Goal: Information Seeking & Learning: Learn about a topic

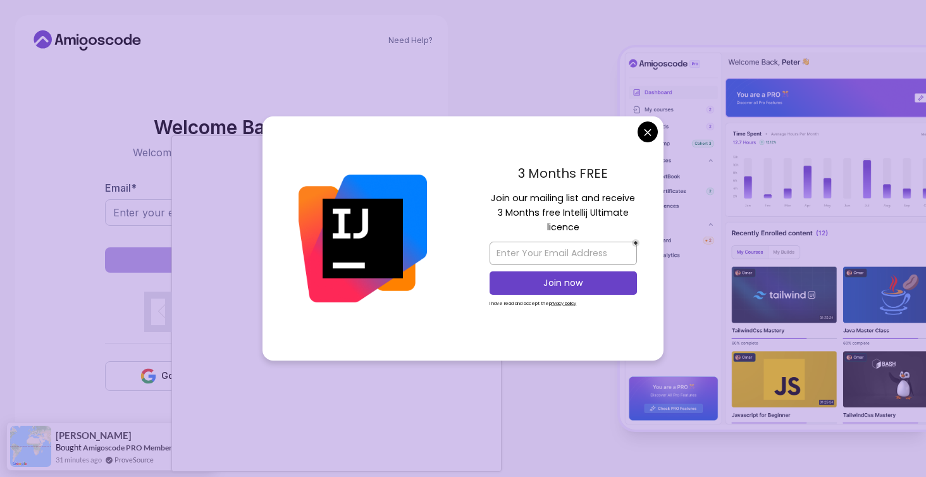
click at [645, 149] on body "Need Help? Welcome Back 👋 Welcome back! Please enter your details. Email * Sign…" at bounding box center [463, 238] width 926 height 477
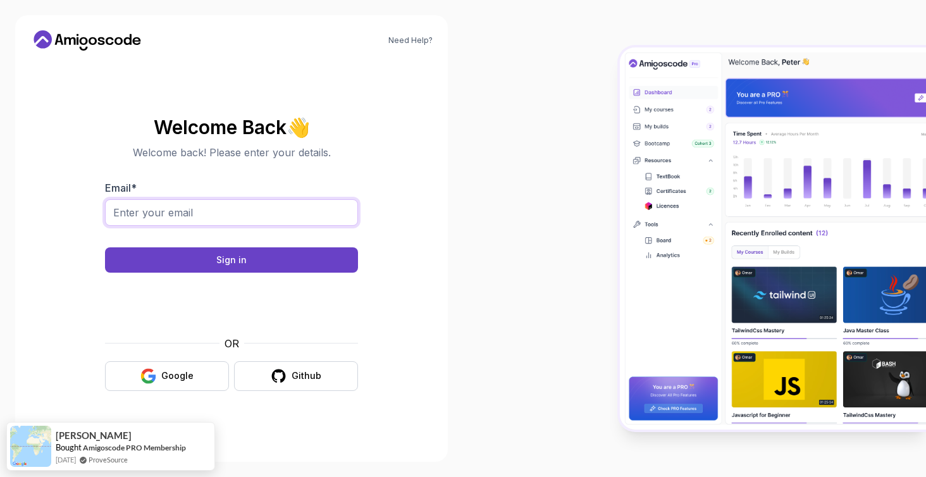
click at [269, 218] on input "Email *" at bounding box center [231, 212] width 253 height 27
type input "[EMAIL_ADDRESS][DOMAIN_NAME]"
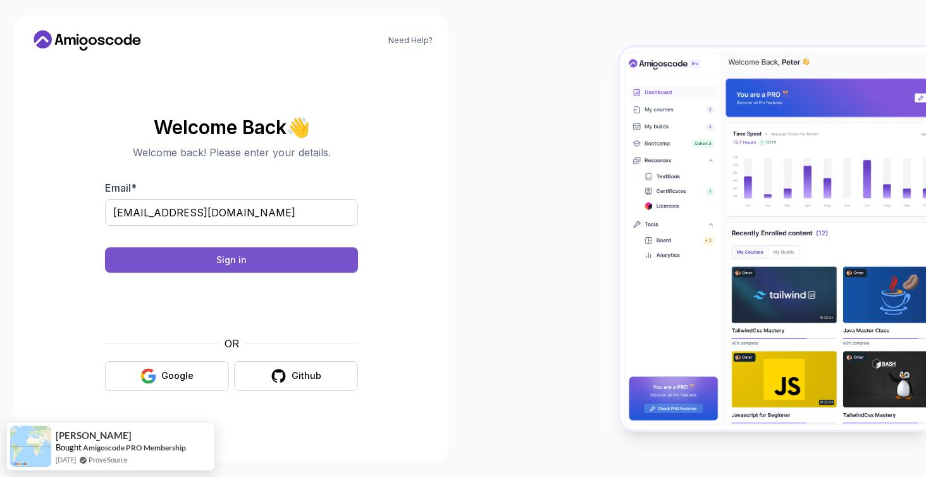
click at [214, 260] on button "Sign in" at bounding box center [231, 259] width 253 height 25
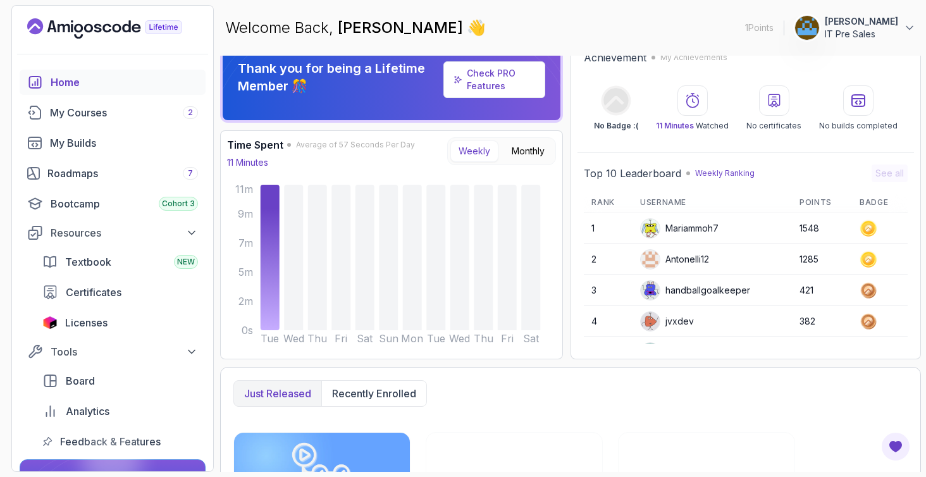
scroll to position [22, 0]
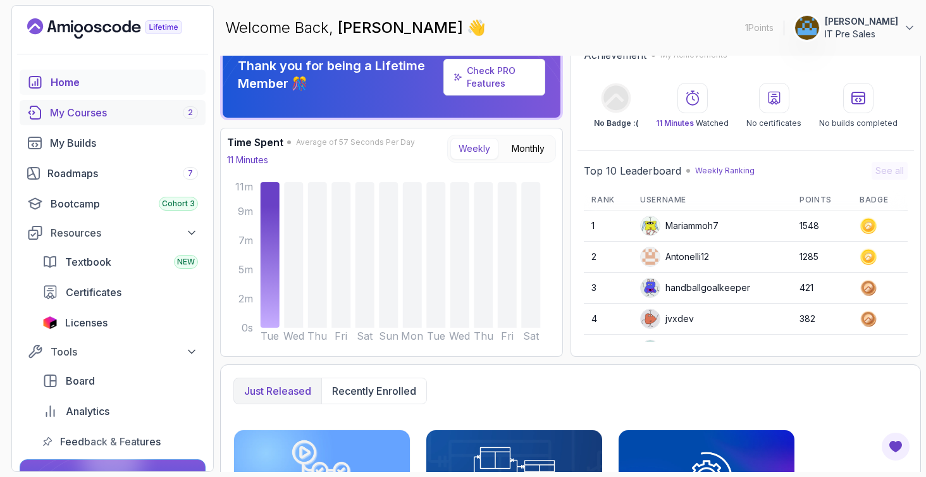
click at [102, 114] on div "My Courses 2" at bounding box center [124, 112] width 148 height 15
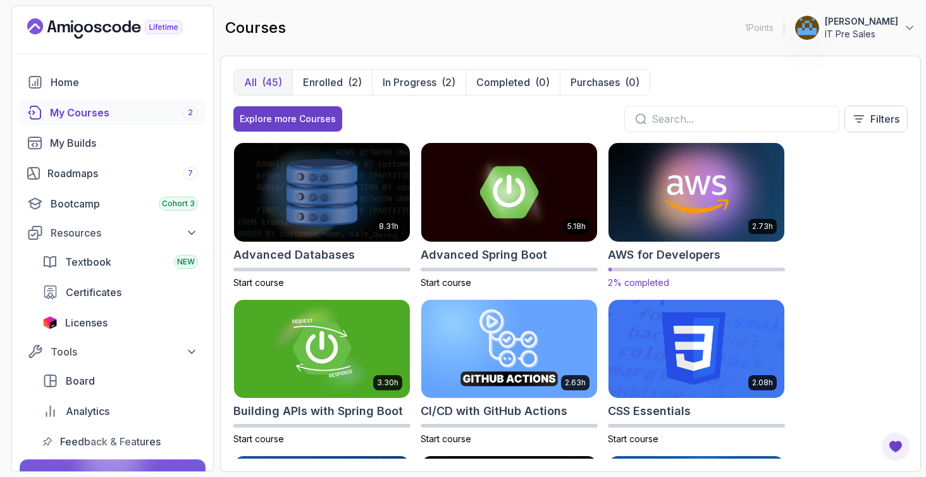
click at [669, 223] on img at bounding box center [696, 191] width 185 height 103
click at [652, 204] on img at bounding box center [696, 191] width 185 height 103
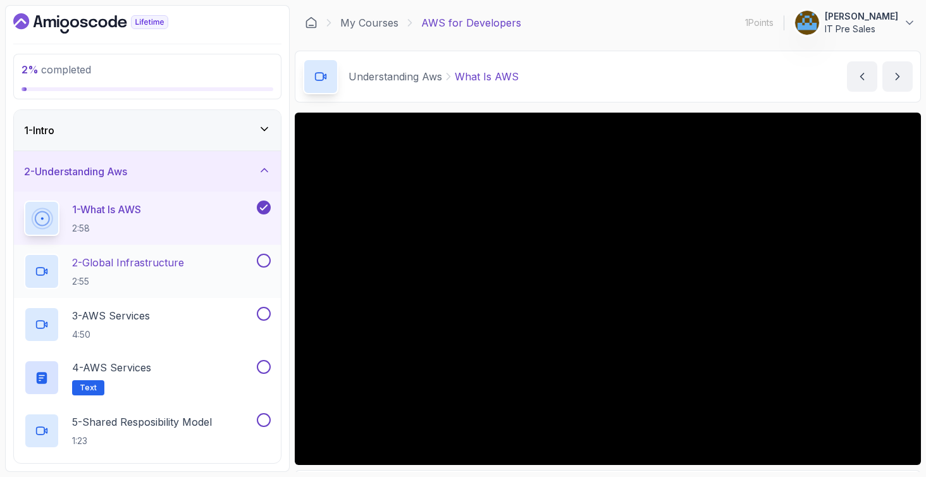
scroll to position [37, 0]
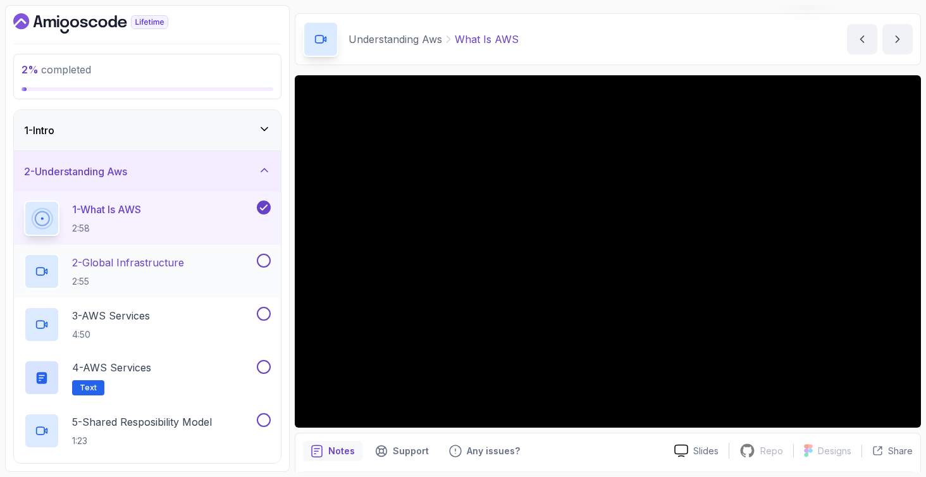
click at [152, 262] on p "2 - Global Infrastructure" at bounding box center [128, 262] width 112 height 15
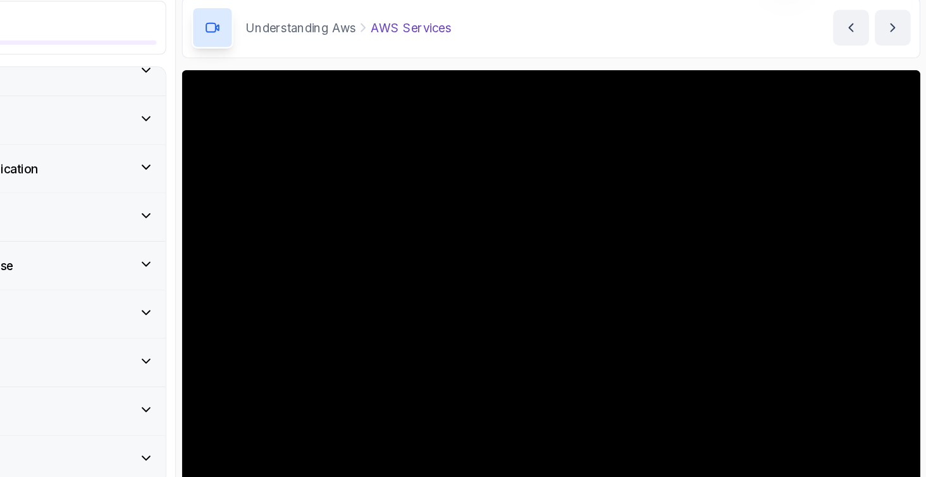
scroll to position [122, 0]
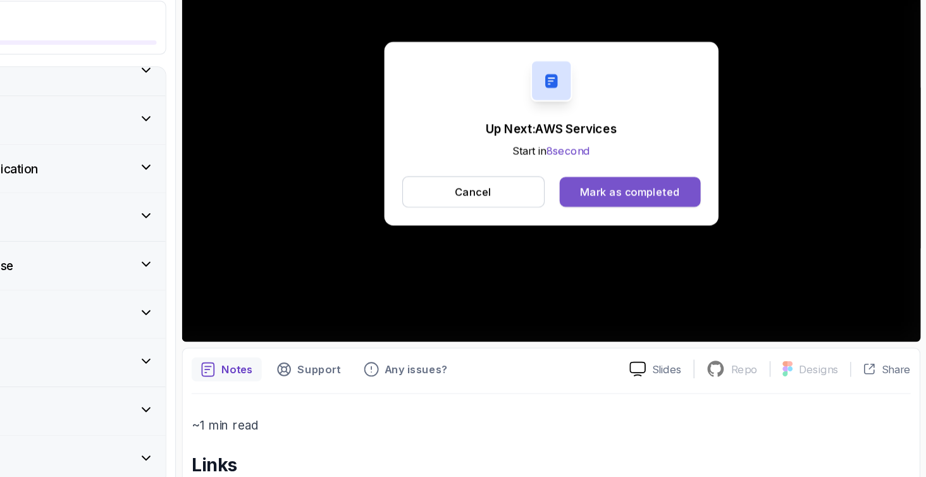
click at [615, 203] on button "Mark as completed" at bounding box center [675, 215] width 120 height 25
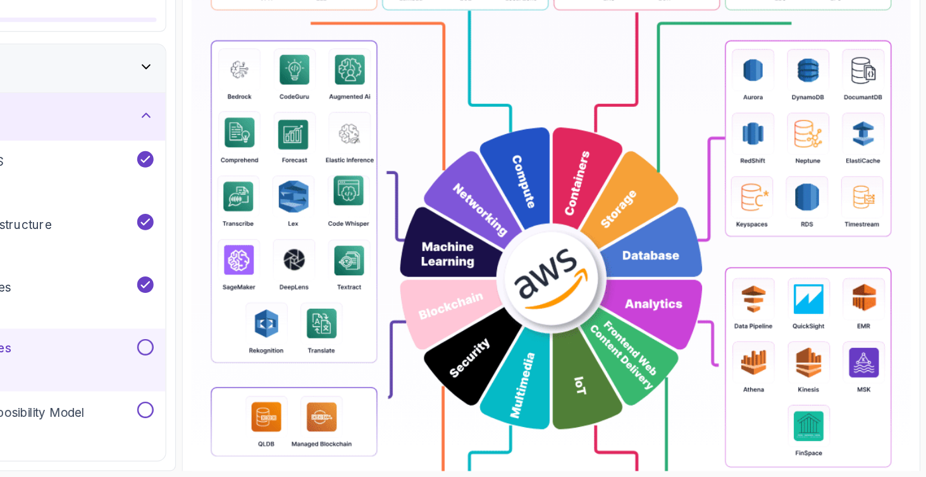
scroll to position [316, 0]
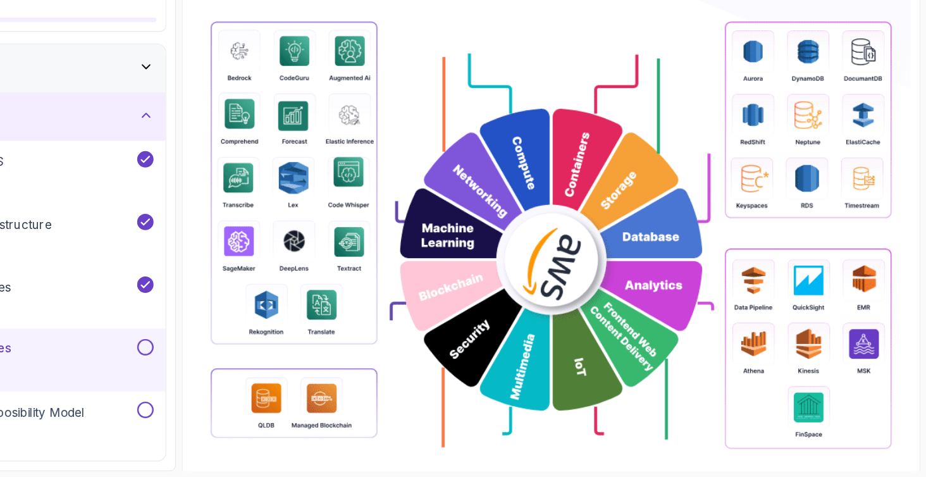
click at [440, 191] on img at bounding box center [608, 292] width 610 height 803
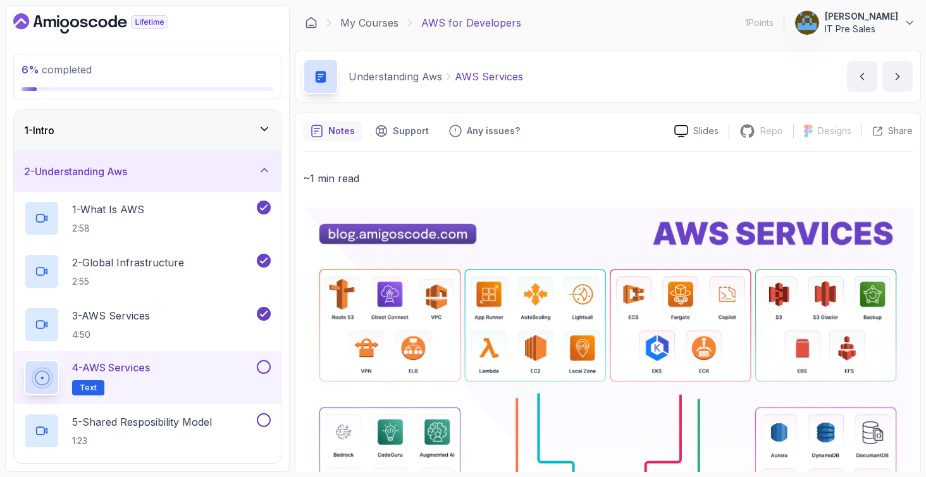
scroll to position [0, 0]
click at [888, 81] on button "next content" at bounding box center [898, 76] width 30 height 30
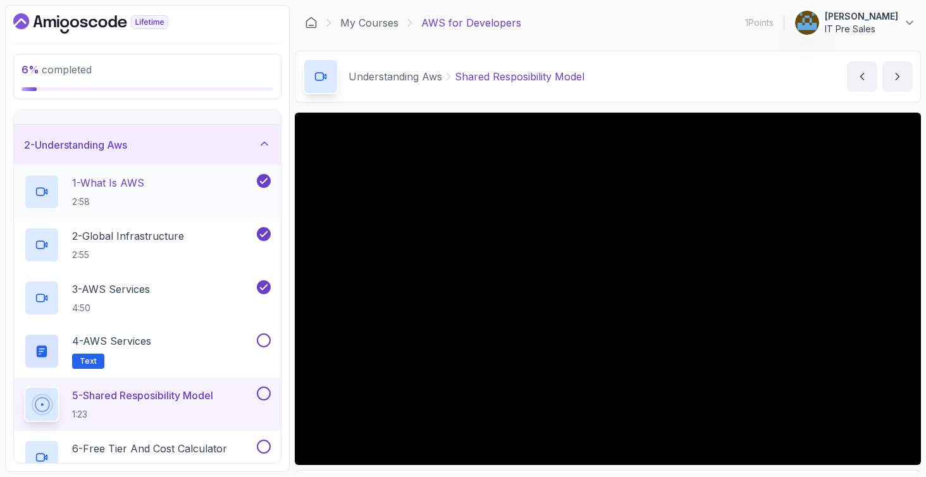
scroll to position [30, 0]
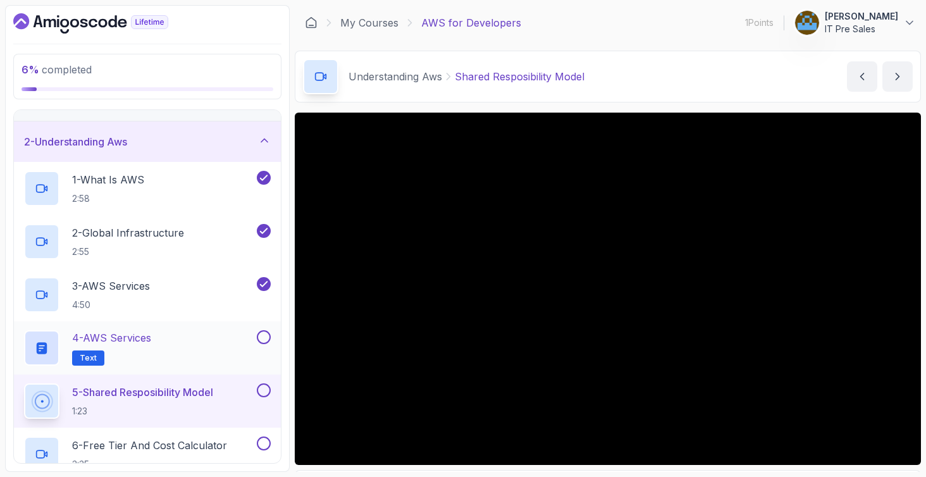
click at [108, 342] on p "4 - AWS Services" at bounding box center [111, 337] width 79 height 15
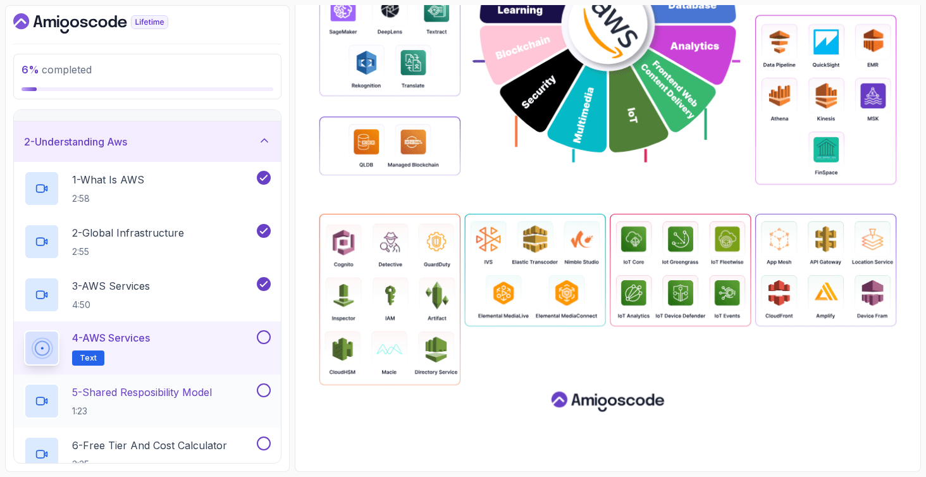
click at [209, 398] on p "5 - Shared Resposibility Model" at bounding box center [142, 392] width 140 height 15
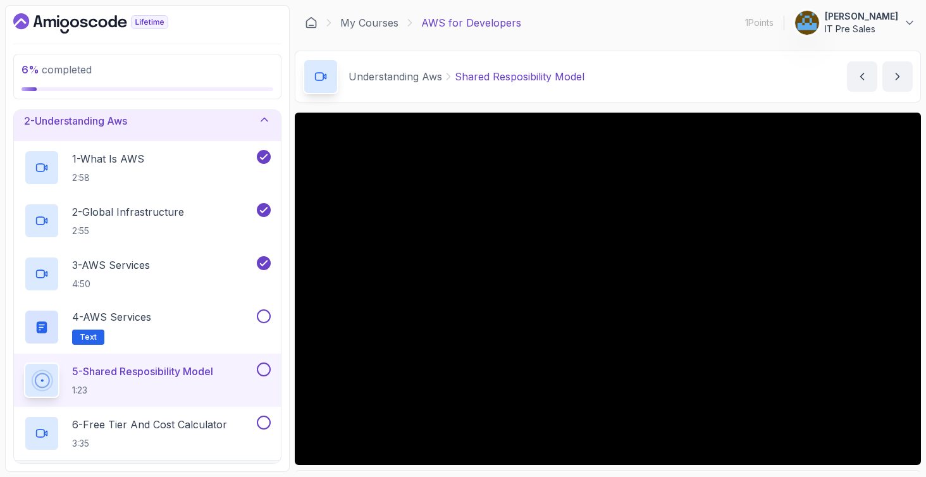
scroll to position [52, 0]
click at [185, 331] on div "4 - AWS Services Text" at bounding box center [139, 325] width 230 height 35
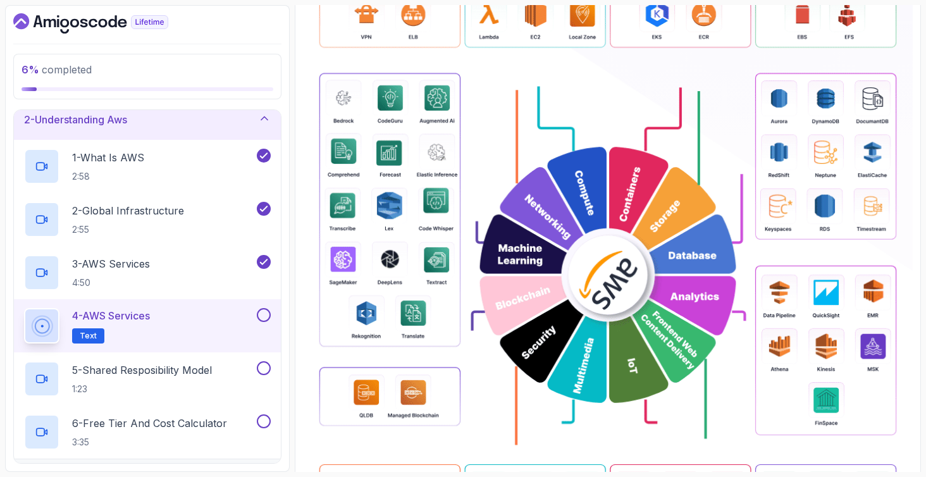
scroll to position [333, 0]
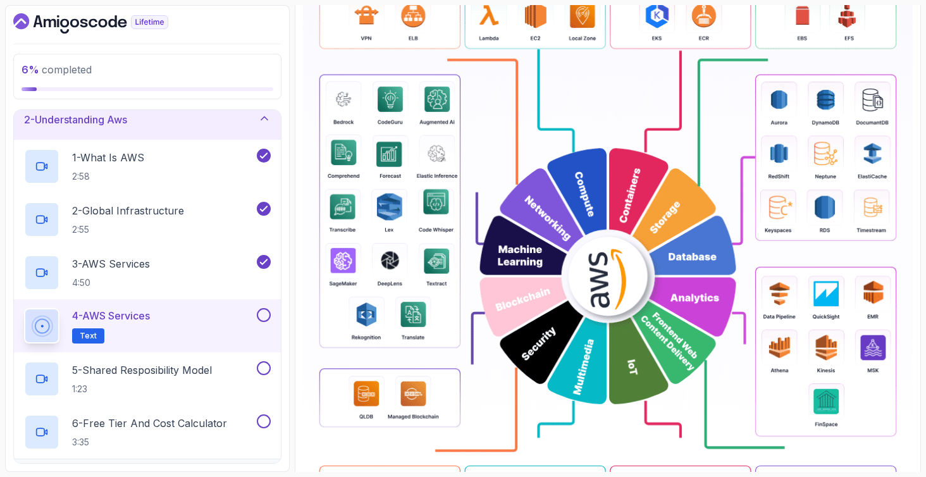
click at [521, 263] on img at bounding box center [608, 276] width 610 height 803
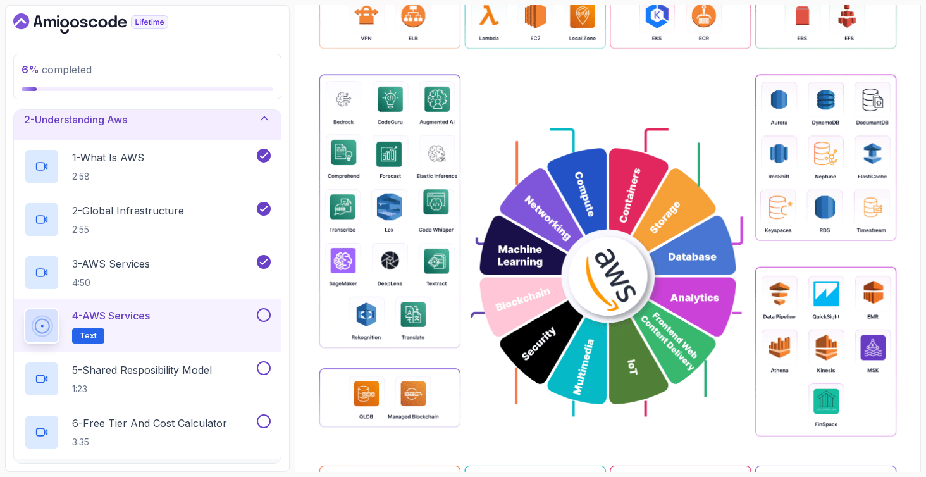
click at [407, 230] on img at bounding box center [608, 276] width 610 height 803
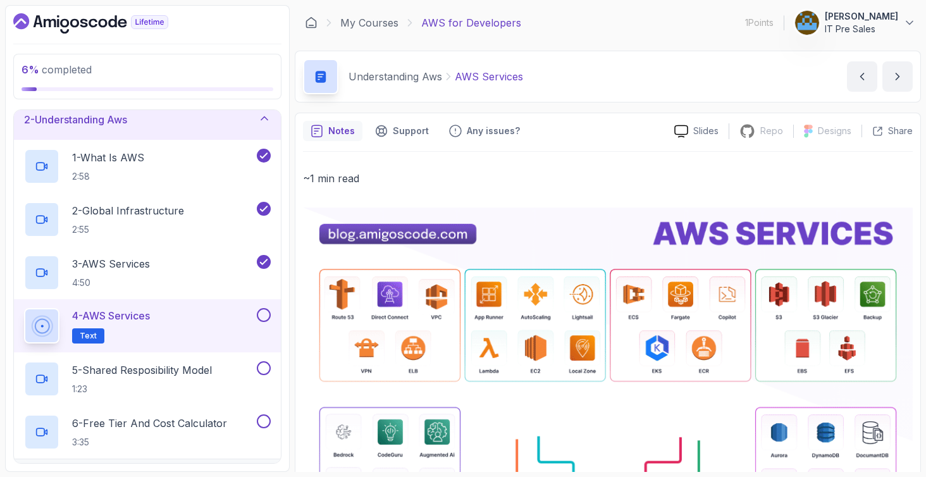
scroll to position [0, 0]
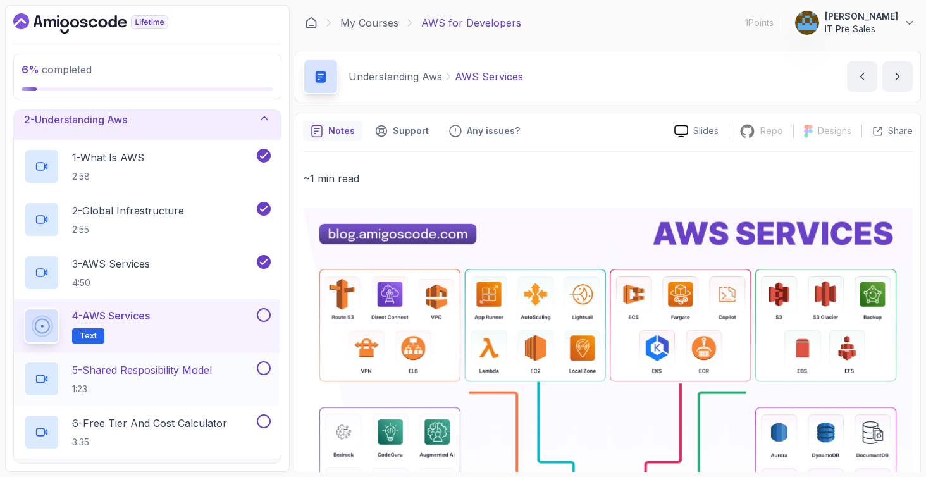
click at [179, 371] on p "5 - Shared Resposibility Model" at bounding box center [142, 370] width 140 height 15
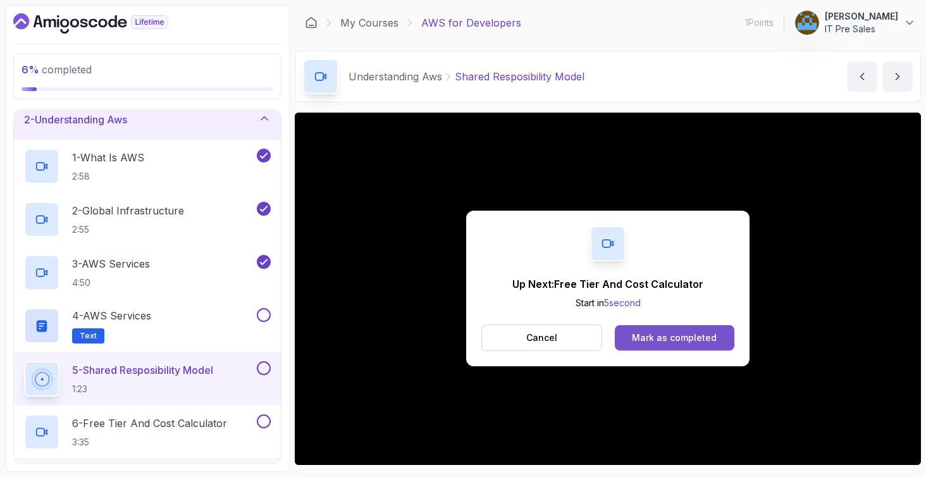
click at [653, 338] on div "Mark as completed" at bounding box center [674, 338] width 85 height 13
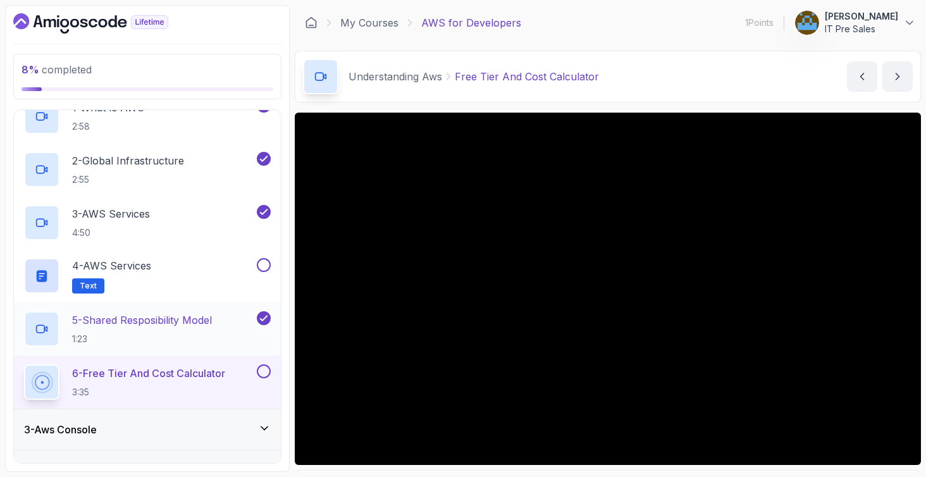
scroll to position [175, 0]
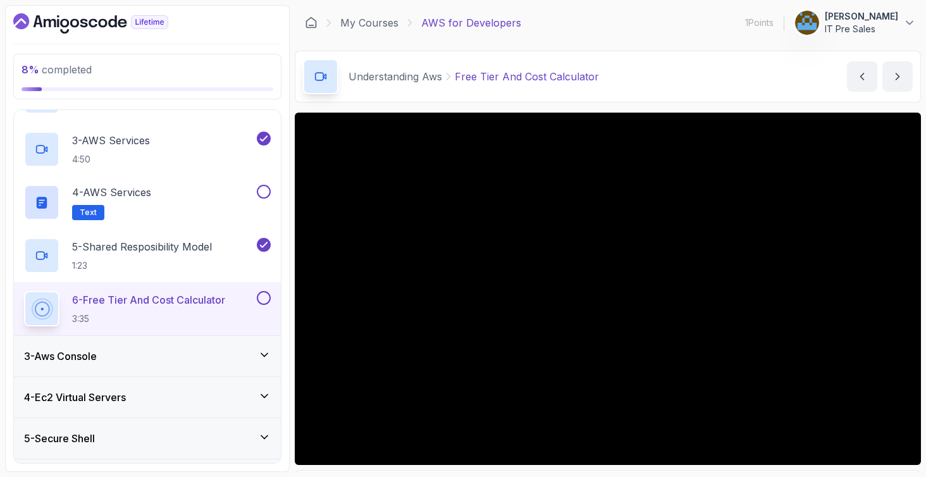
click at [194, 352] on div "3 - Aws Console" at bounding box center [147, 356] width 247 height 15
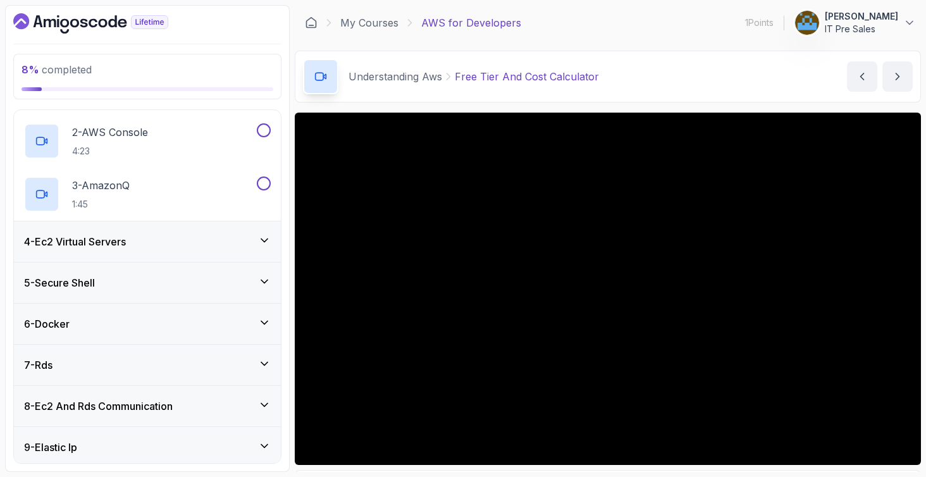
scroll to position [37, 0]
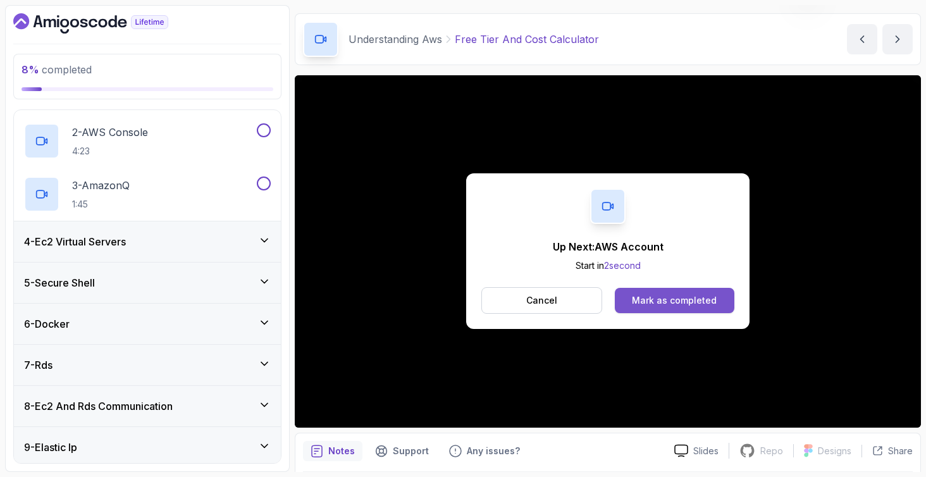
click at [630, 301] on button "Mark as completed" at bounding box center [675, 300] width 120 height 25
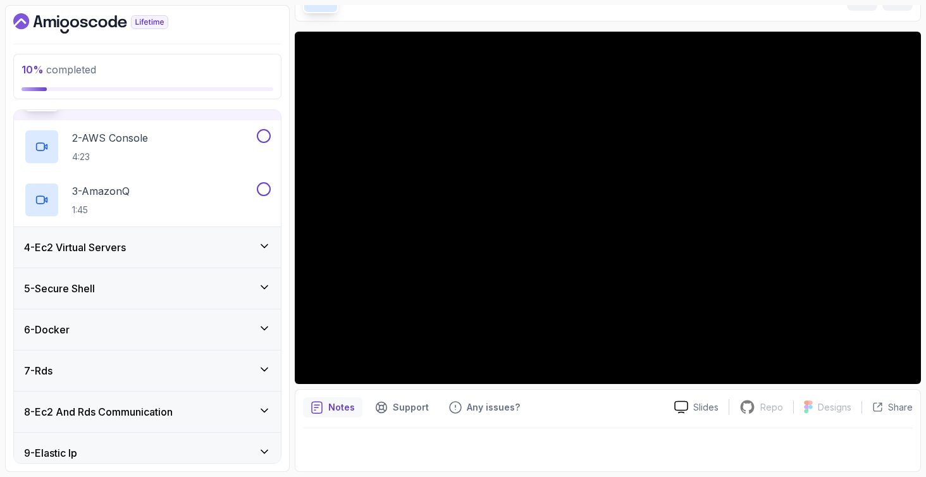
scroll to position [81, 0]
click at [709, 394] on div "Notes Support Any issues? Slides Repo Repository not available Designs Design n…" at bounding box center [608, 430] width 626 height 83
click at [318, 407] on icon "notes button" at bounding box center [317, 407] width 10 height 11
click at [319, 407] on icon "notes button" at bounding box center [317, 407] width 13 height 13
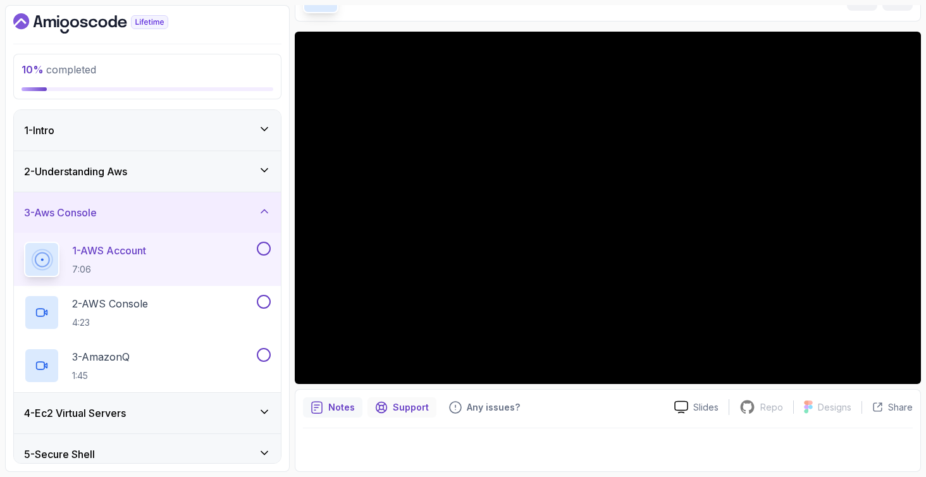
click at [393, 409] on p "Support" at bounding box center [411, 407] width 36 height 13
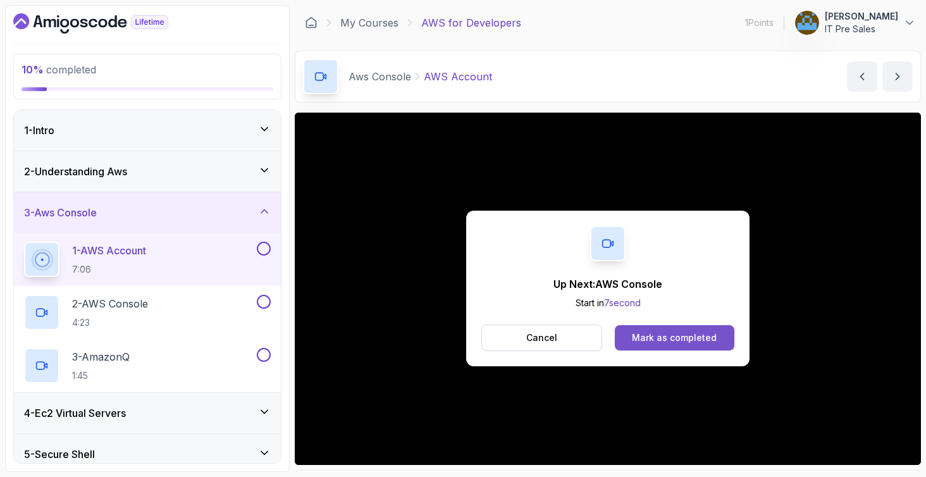
click at [650, 342] on div "Mark as completed" at bounding box center [674, 338] width 85 height 13
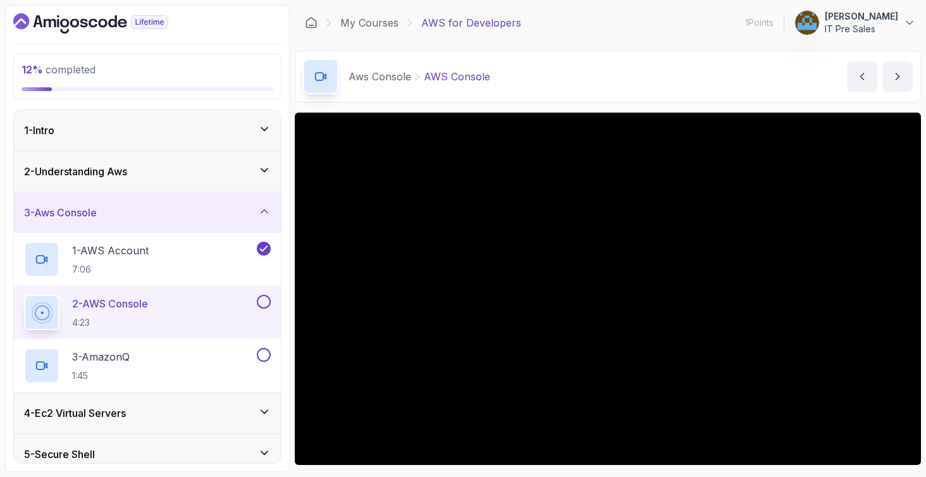
click at [197, 181] on div "2 - Understanding Aws" at bounding box center [147, 171] width 267 height 40
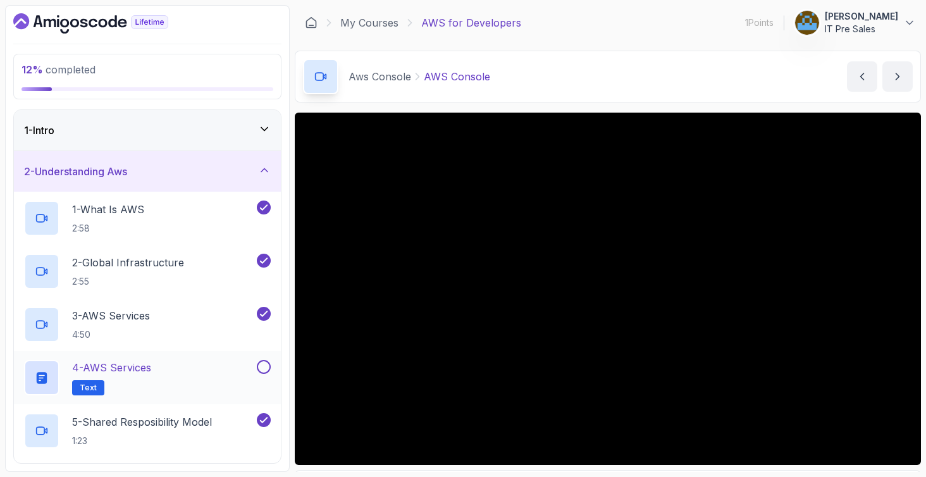
click at [263, 371] on button at bounding box center [264, 367] width 14 height 14
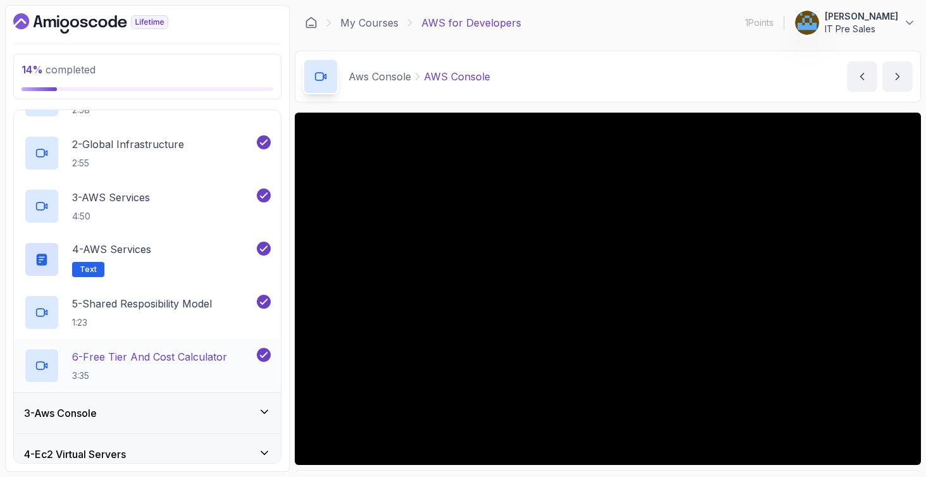
scroll to position [171, 0]
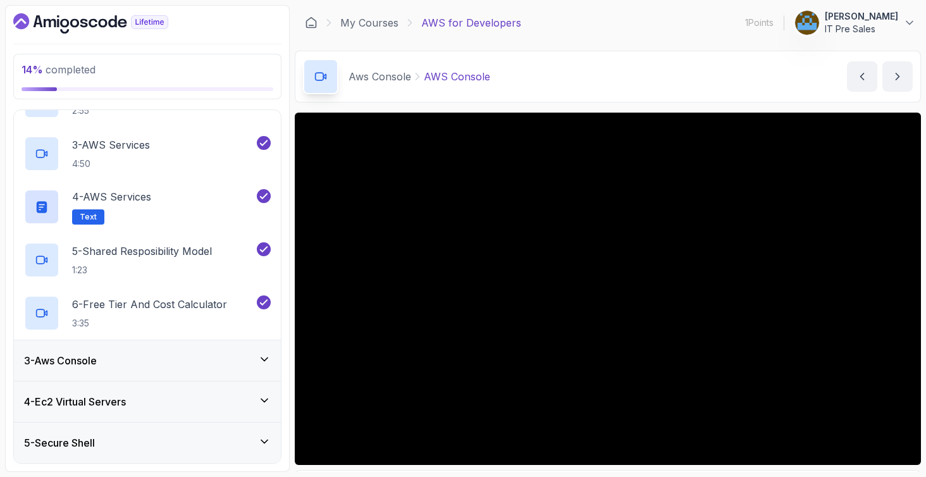
click at [156, 363] on div "3 - Aws Console" at bounding box center [147, 360] width 247 height 15
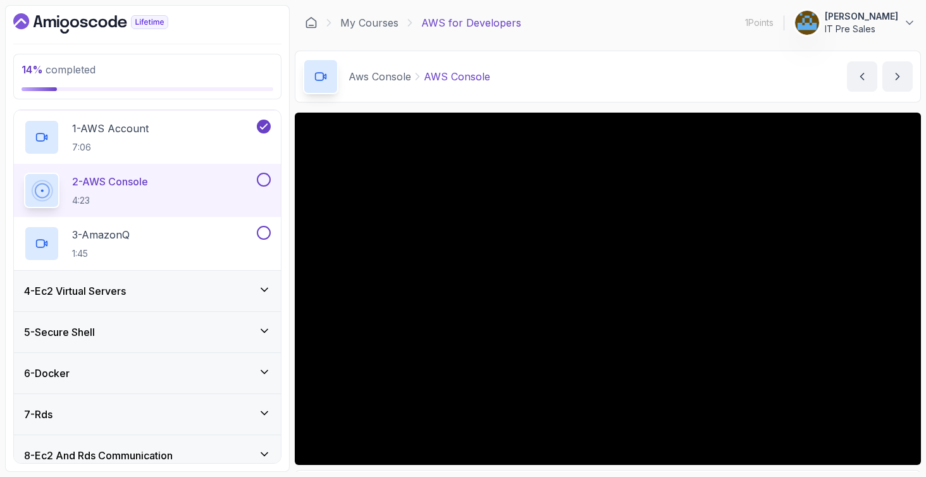
scroll to position [121, 0]
click at [180, 301] on div "4 - Ec2 Virtual Servers" at bounding box center [147, 292] width 267 height 40
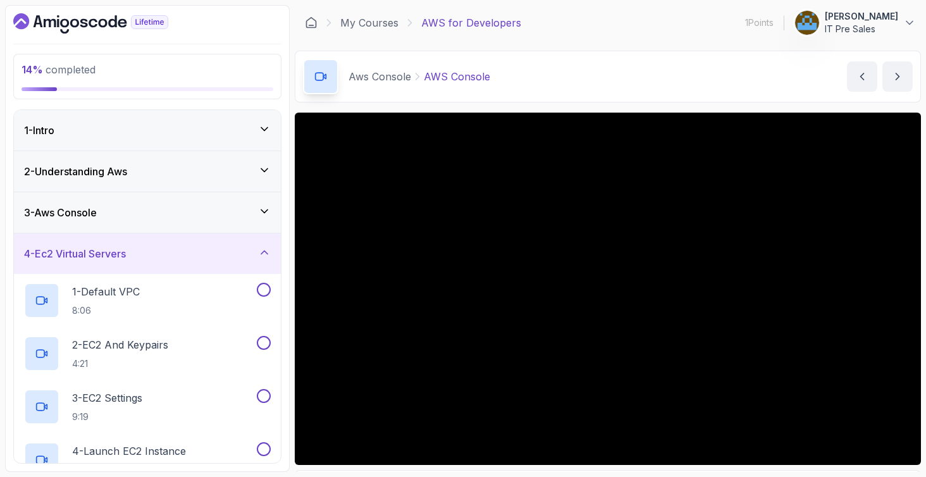
scroll to position [0, 0]
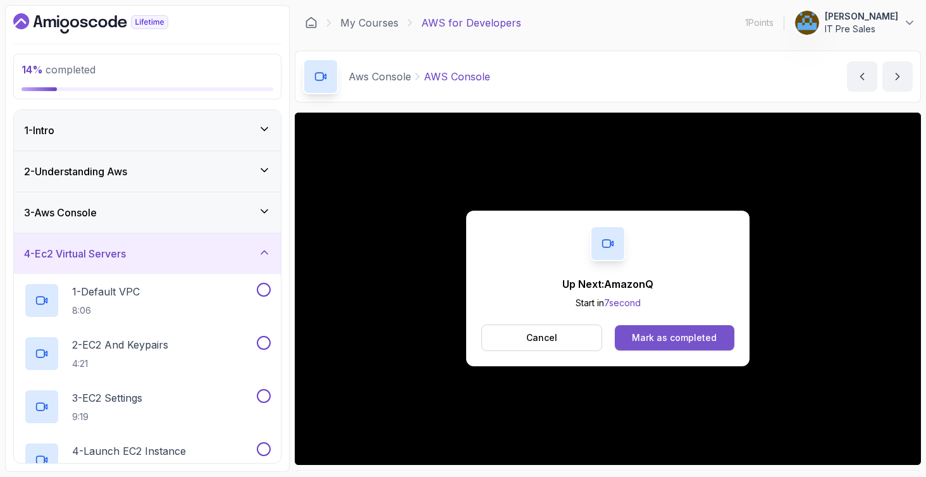
click at [658, 337] on div "Mark as completed" at bounding box center [674, 338] width 85 height 13
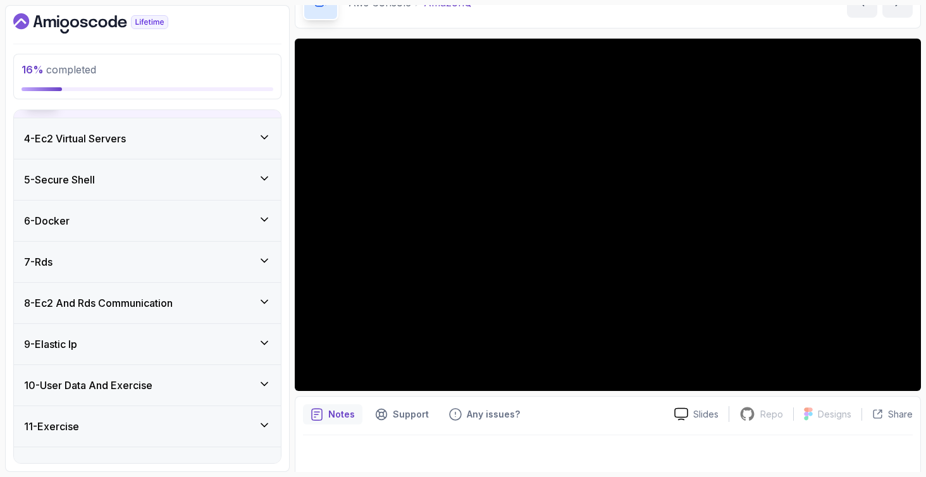
scroll to position [35, 0]
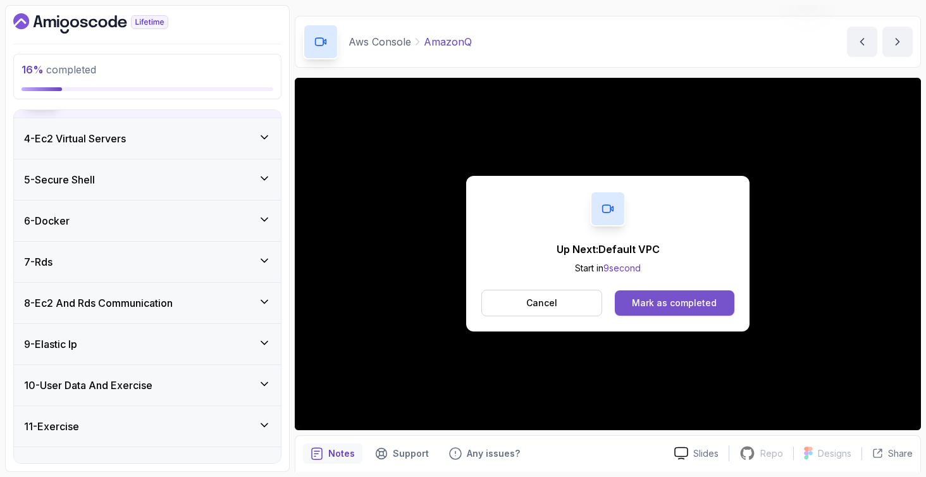
click at [644, 301] on div "Mark as completed" at bounding box center [674, 303] width 85 height 13
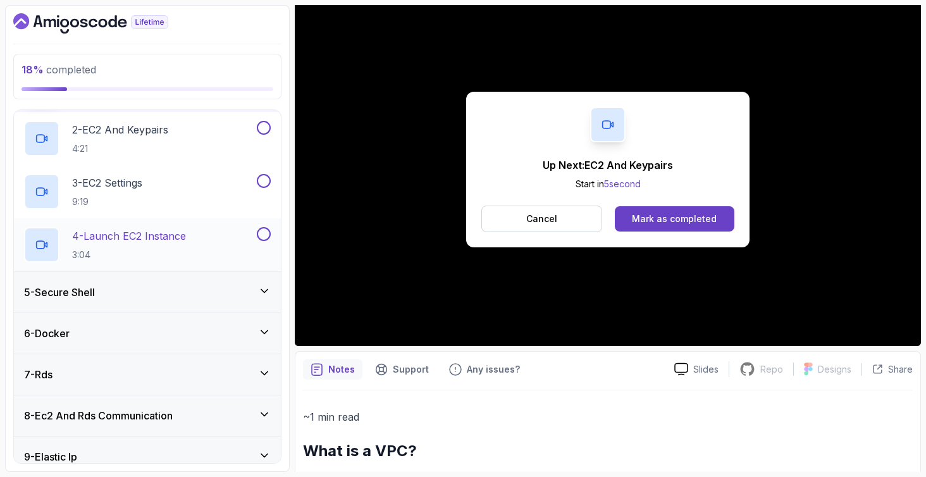
scroll to position [221, 0]
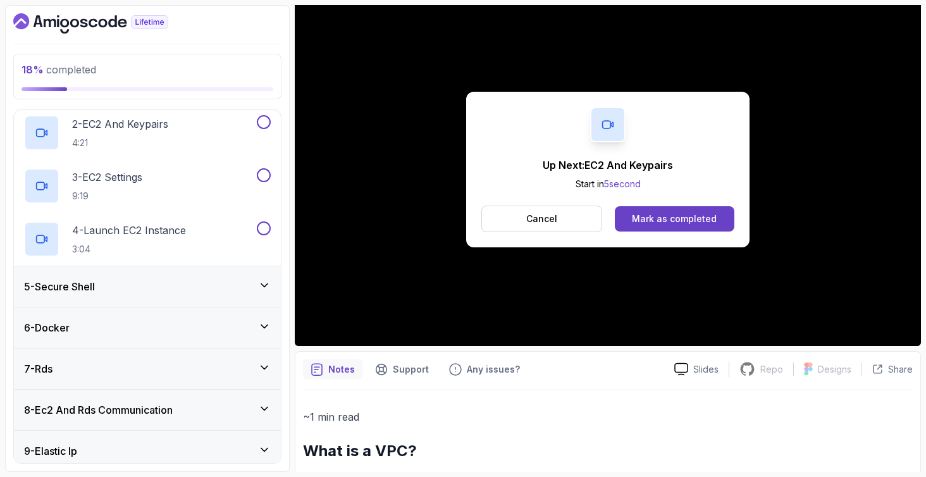
click at [203, 288] on div "5 - Secure Shell" at bounding box center [147, 286] width 247 height 15
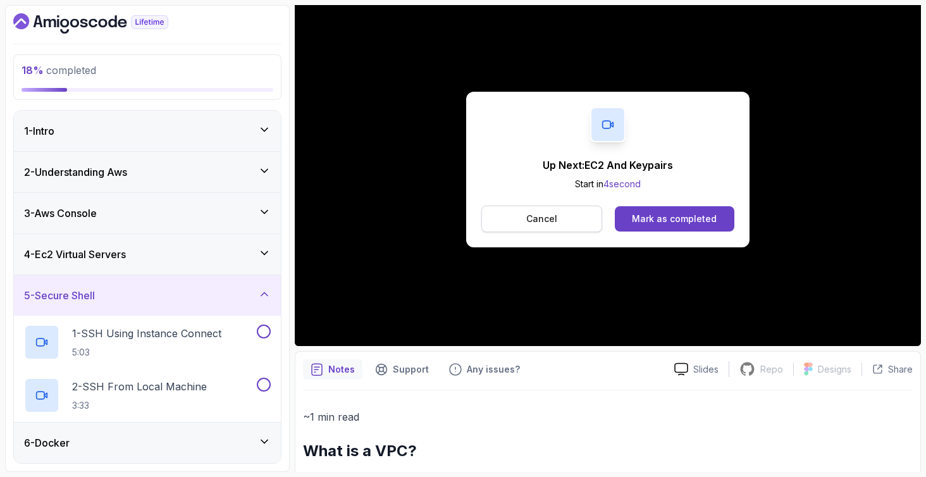
scroll to position [0, 0]
click at [557, 217] on button "Cancel" at bounding box center [541, 219] width 121 height 27
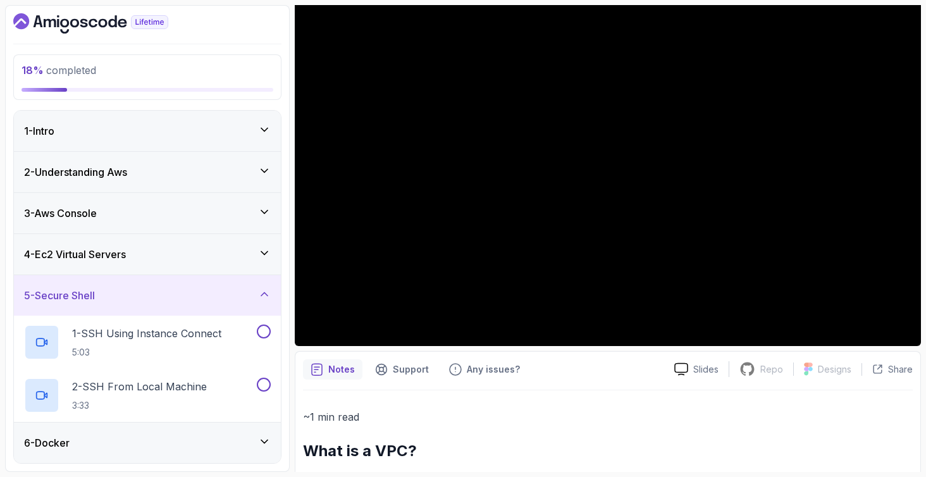
click at [228, 128] on div "1 - Intro" at bounding box center [147, 130] width 247 height 15
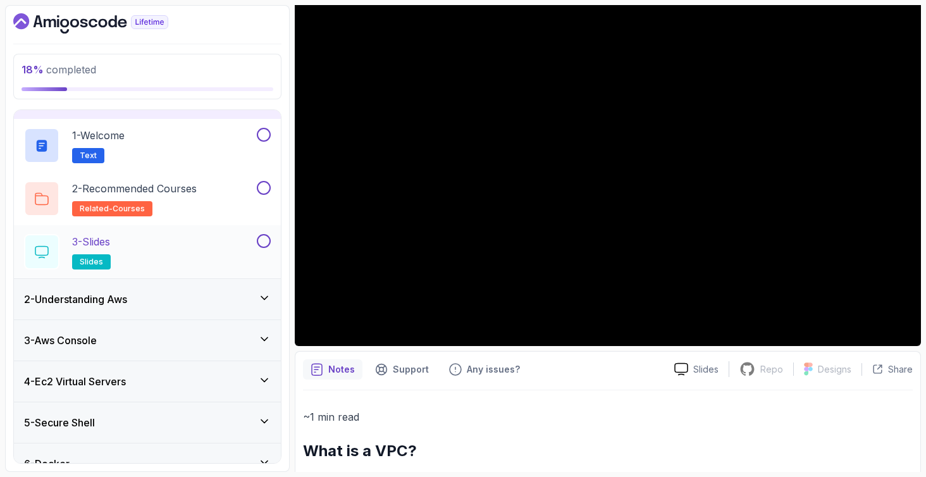
scroll to position [32, 0]
click at [206, 292] on div "2 - Understanding Aws" at bounding box center [147, 298] width 247 height 15
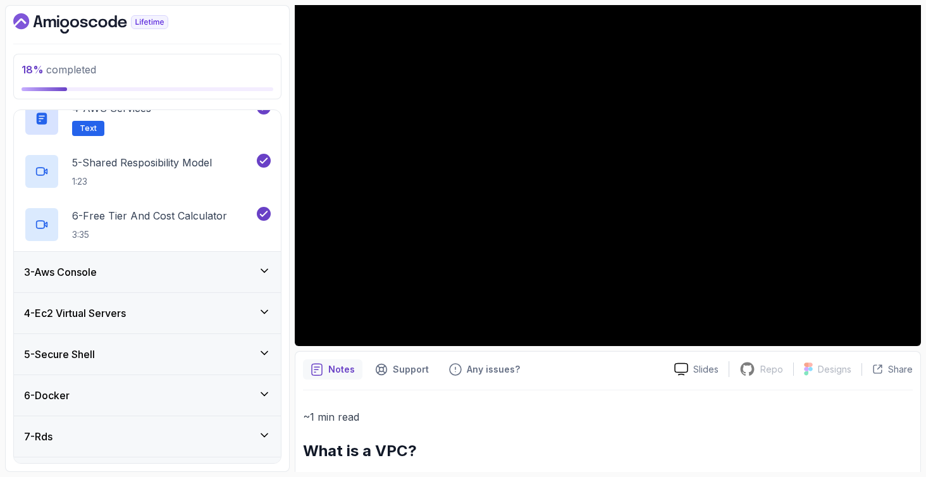
click at [218, 265] on div "3 - Aws Console" at bounding box center [147, 271] width 247 height 15
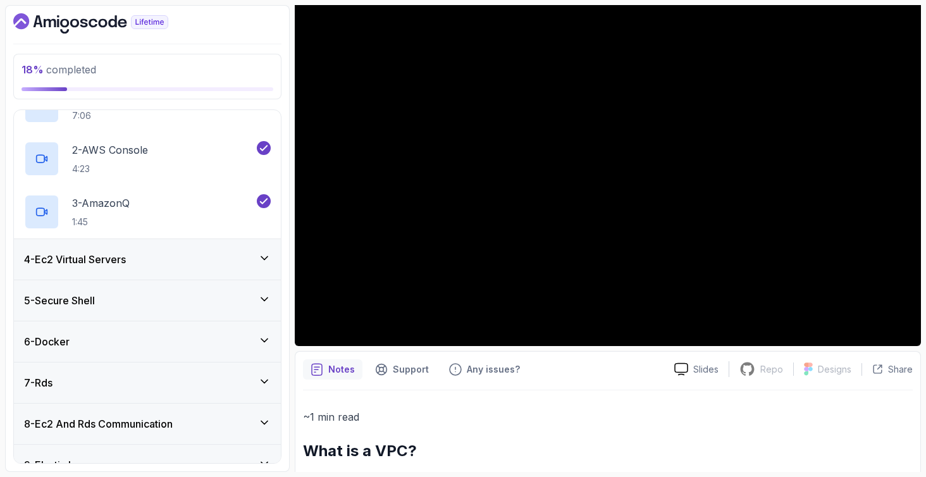
scroll to position [151, 0]
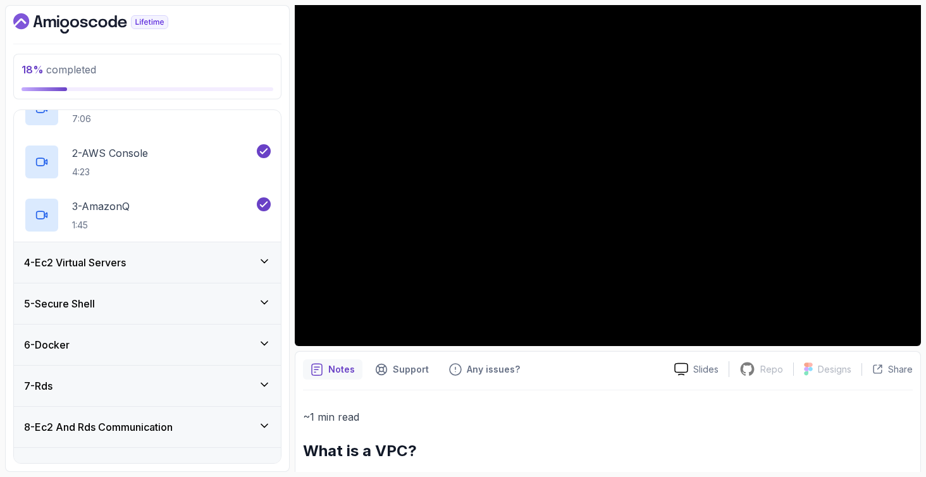
click at [240, 239] on div "3 - AmazonQ 1:45" at bounding box center [147, 215] width 267 height 53
click at [238, 259] on div "4 - Ec2 Virtual Servers" at bounding box center [147, 262] width 247 height 15
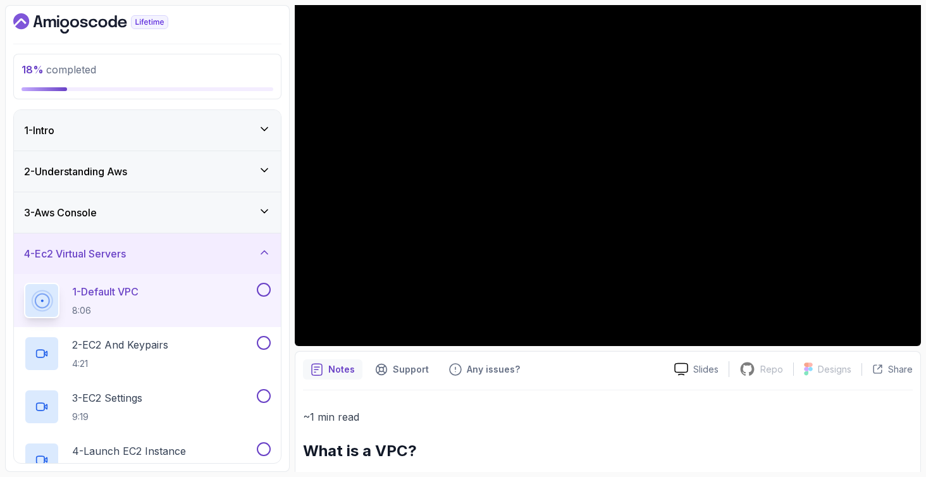
scroll to position [0, 0]
click at [264, 295] on button at bounding box center [264, 290] width 14 height 14
